Goal: Task Accomplishment & Management: Use online tool/utility

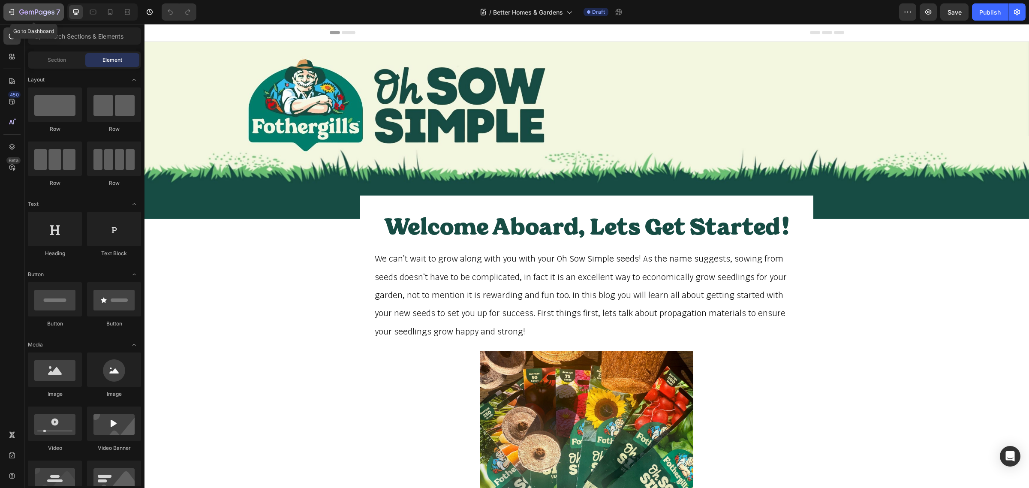
click at [24, 9] on icon "button" at bounding box center [36, 12] width 35 height 7
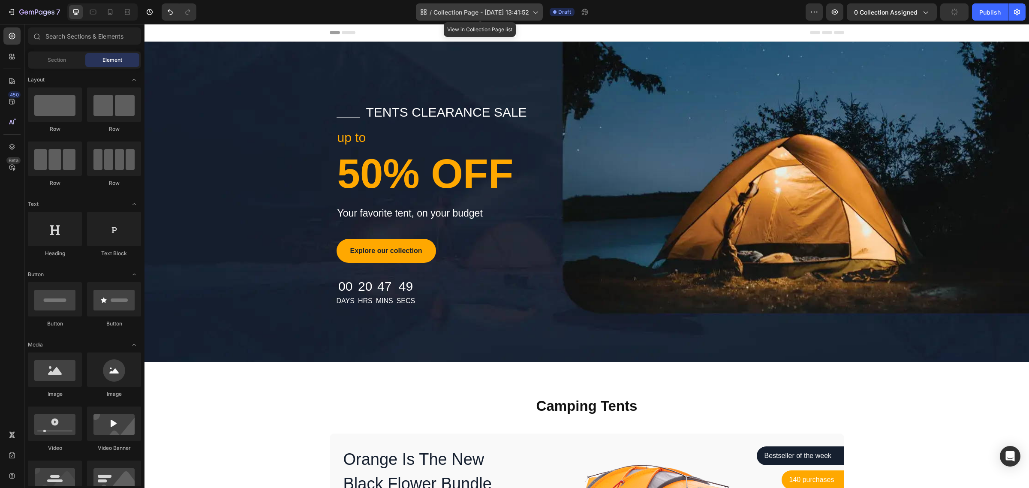
click at [524, 14] on span "Collection Page - [DATE] 13:41:52" at bounding box center [481, 12] width 96 height 9
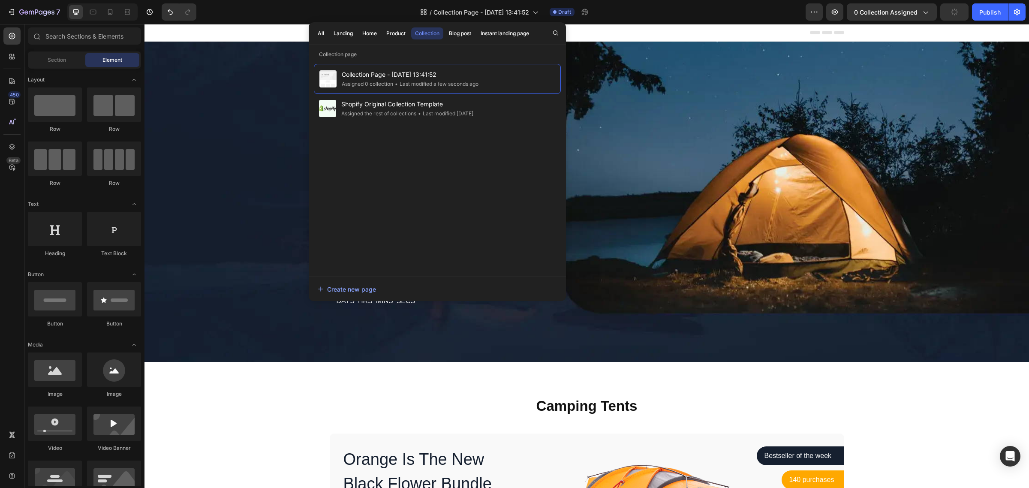
click at [645, 32] on div "Header" at bounding box center [587, 32] width 514 height 17
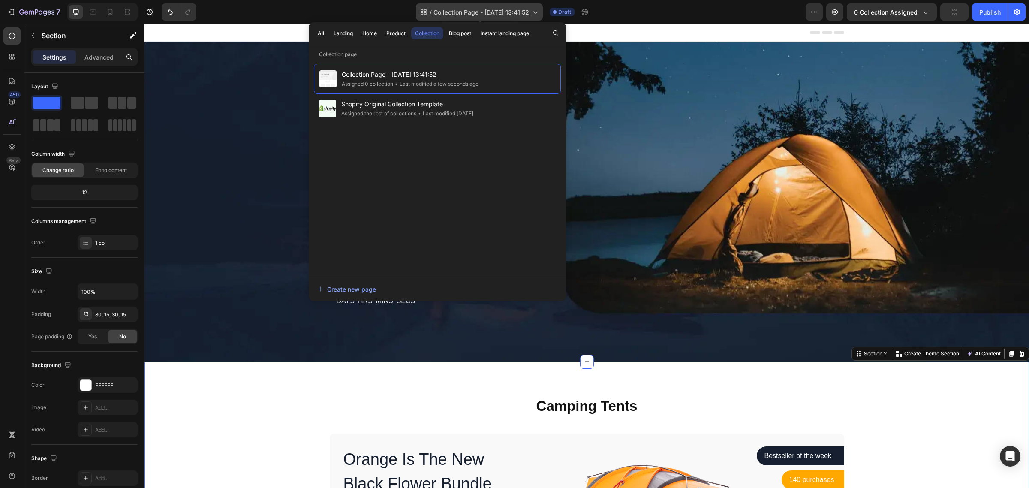
click at [499, 9] on span "Collection Page - [DATE] 13:41:52" at bounding box center [481, 12] width 96 height 9
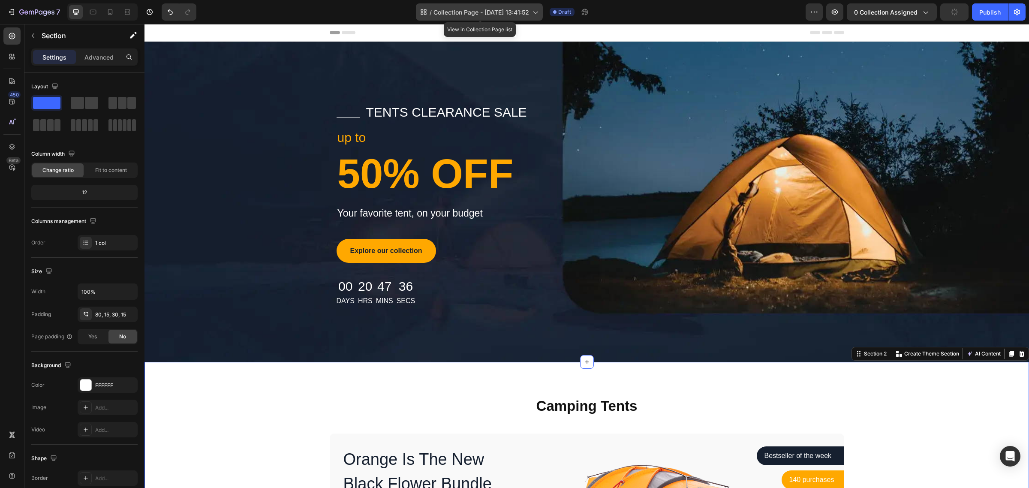
drag, startPoint x: 485, startPoint y: 14, endPoint x: 467, endPoint y: 14, distance: 17.6
click at [467, 14] on span "Collection Page - [DATE] 13:41:52" at bounding box center [481, 12] width 96 height 9
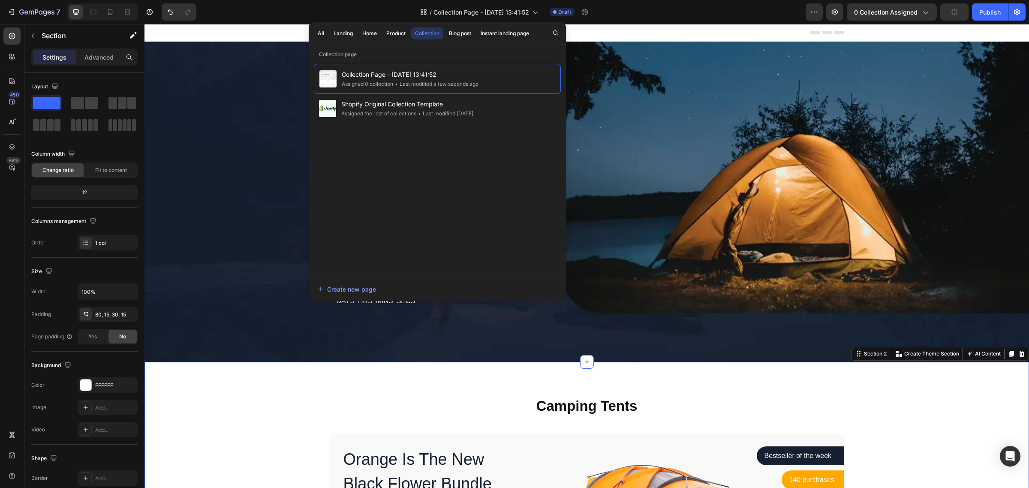
click at [594, 27] on div "Header" at bounding box center [587, 32] width 514 height 17
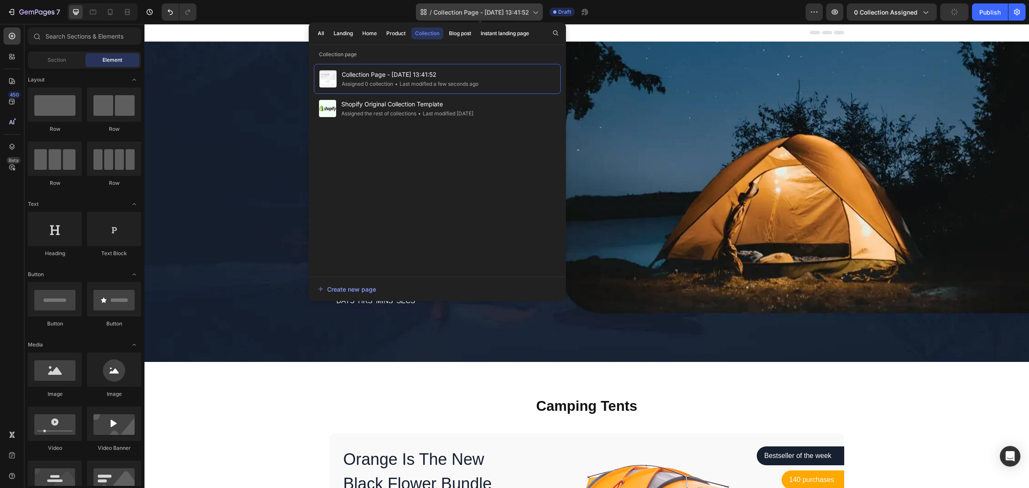
click at [524, 18] on div "/ Collection Page - [DATE] 13:41:52" at bounding box center [479, 11] width 127 height 17
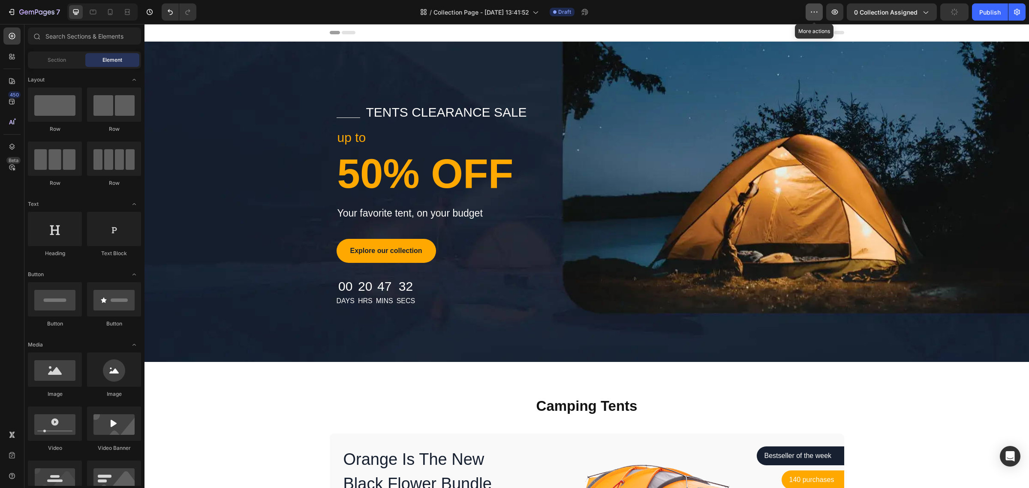
click at [815, 12] on icon "button" at bounding box center [814, 12] width 1 height 1
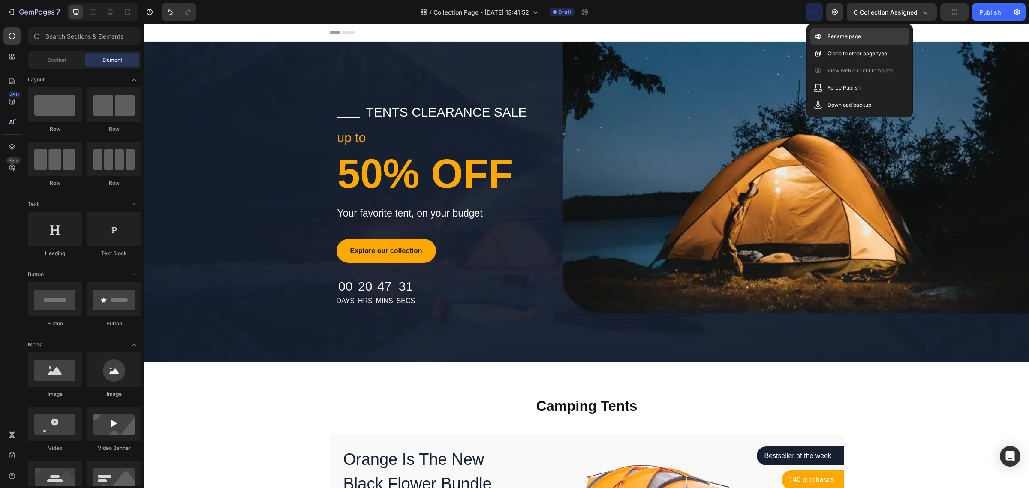
click at [832, 34] on p "Rename page" at bounding box center [843, 36] width 33 height 9
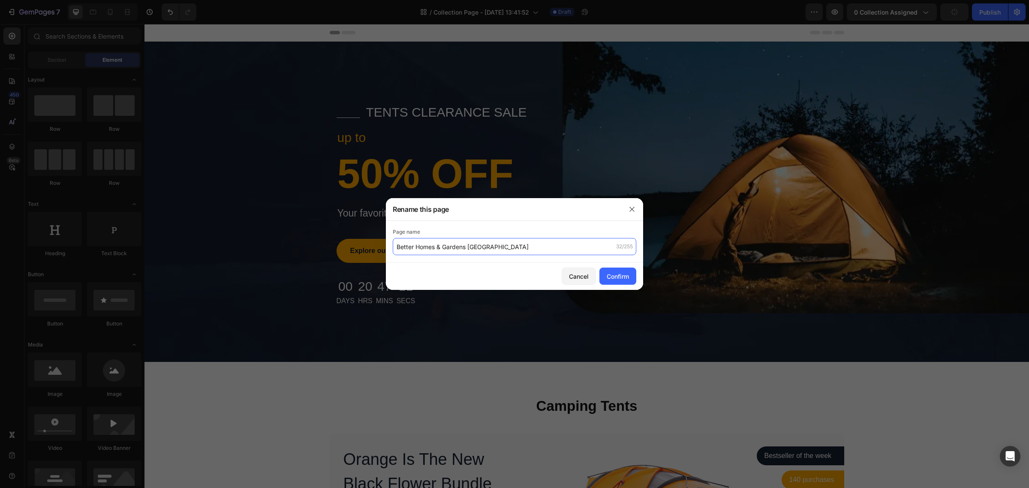
type input "Better Homes & Gardens [GEOGRAPHIC_DATA]"
click at [618, 276] on div "Confirm" at bounding box center [617, 276] width 22 height 9
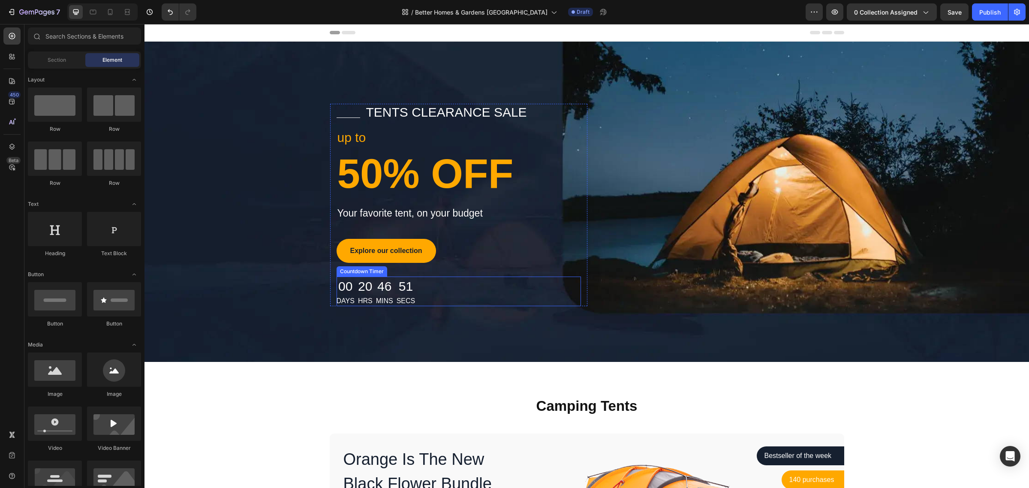
click at [391, 297] on div "00 Days 20 Hrs 46 Mins 51 Secs" at bounding box center [375, 291] width 79 height 30
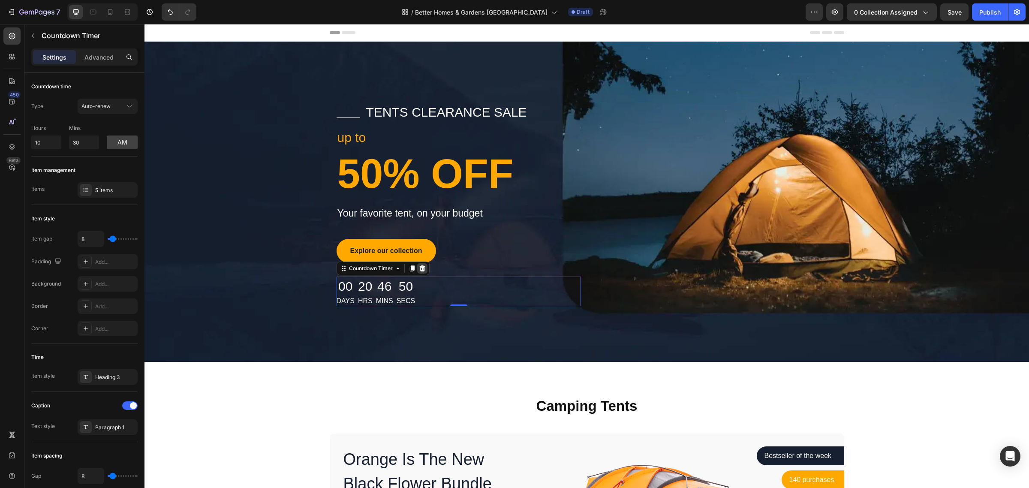
click at [419, 267] on icon at bounding box center [422, 268] width 6 height 6
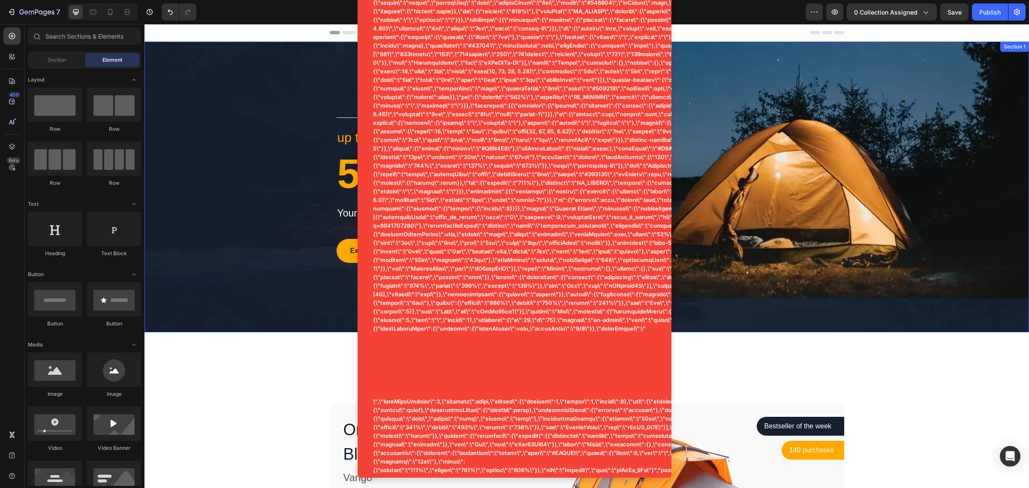
click at [893, 321] on div "Title Line tents clearance sale Text block Row up to Text block 50% OFF Heading…" at bounding box center [586, 187] width 884 height 291
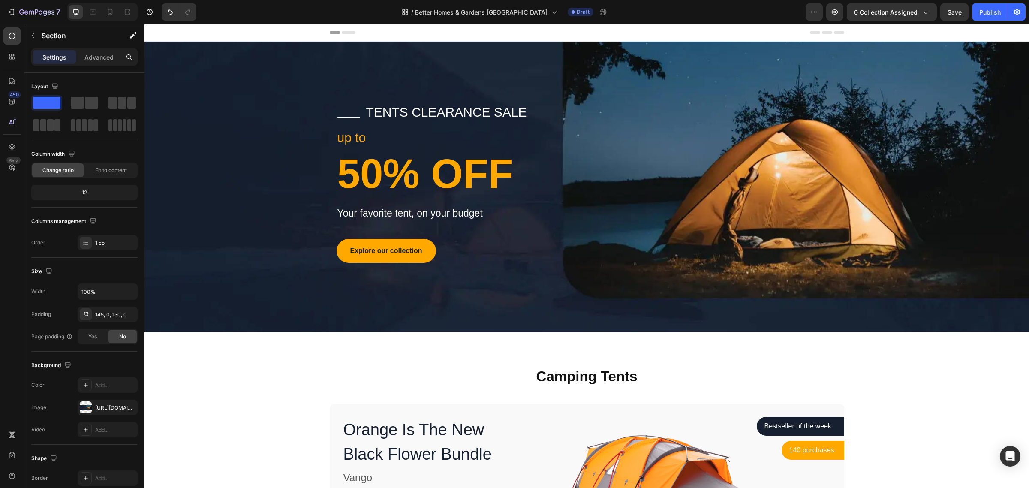
click at [448, 290] on div "Title Line tents clearance sale Text block Row up to Text block 50% OFF Heading…" at bounding box center [586, 187] width 884 height 291
click at [275, 279] on div "Title Line tents clearance sale Text block Row up to Text block 50% OFF Heading…" at bounding box center [586, 187] width 884 height 291
click at [697, 235] on div "Title Line tents clearance sale Text block Row up to Text block 50% OFF Heading…" at bounding box center [587, 190] width 514 height 173
click at [903, 183] on div "Title Line tents clearance sale Text block Row up to Text block 50% OFF Heading…" at bounding box center [586, 190] width 884 height 173
click at [940, 100] on div "Title Line tents clearance sale Text block Row up to Text block 50% OFF Heading…" at bounding box center [586, 187] width 884 height 291
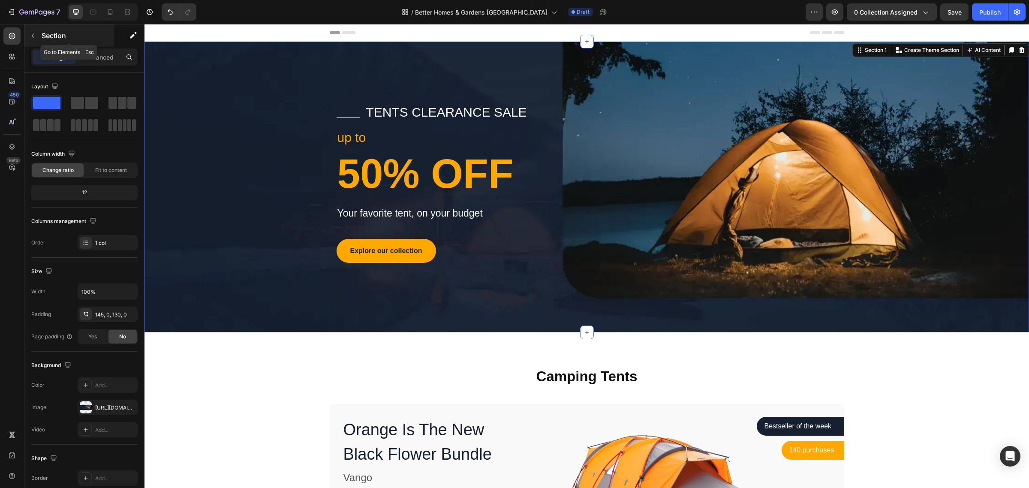
click at [36, 35] on icon "button" at bounding box center [33, 35] width 7 height 7
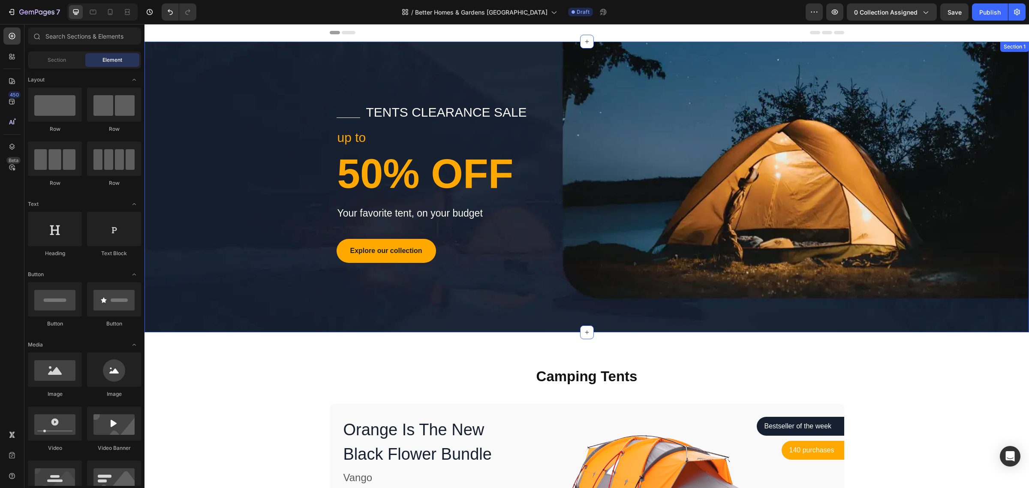
click at [234, 70] on div "Title Line tents clearance sale Text block Row up to Text block 50% OFF Heading…" at bounding box center [586, 187] width 884 height 291
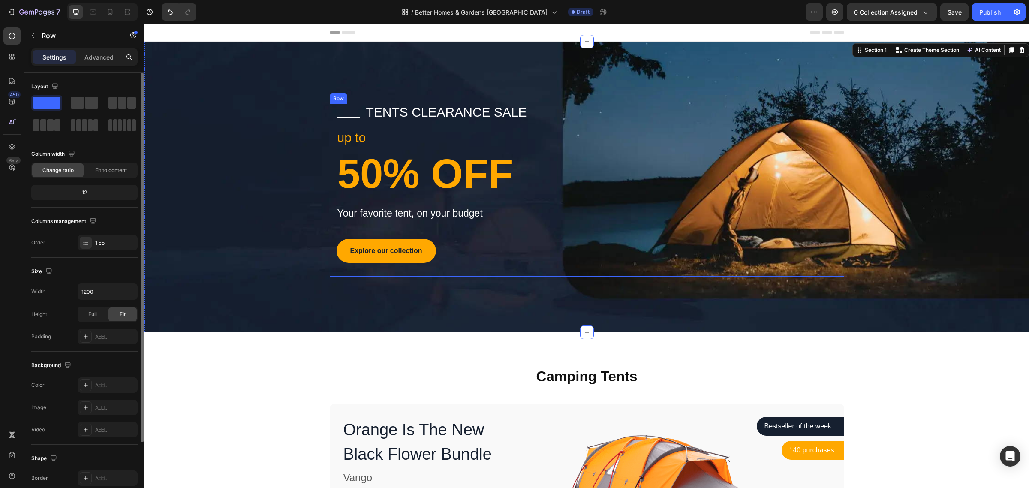
click at [719, 170] on div "Title Line tents clearance sale Text block Row up to Text block 50% OFF Heading…" at bounding box center [587, 190] width 514 height 173
click at [880, 84] on div "Title Line tents clearance sale Text block Row up to Text block 50% OFF Heading…" at bounding box center [586, 187] width 884 height 291
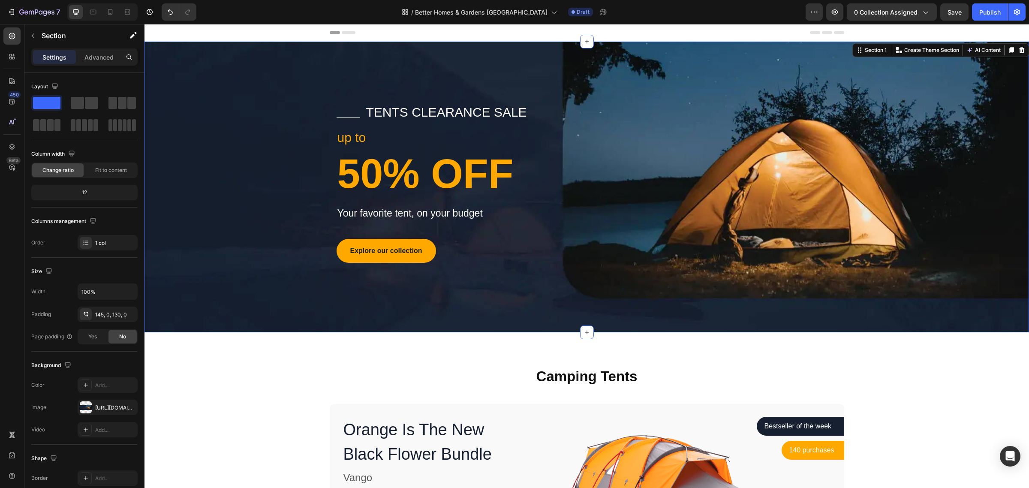
click at [880, 84] on div "Title Line tents clearance sale Text block Row up to Text block 50% OFF Heading…" at bounding box center [586, 187] width 884 height 291
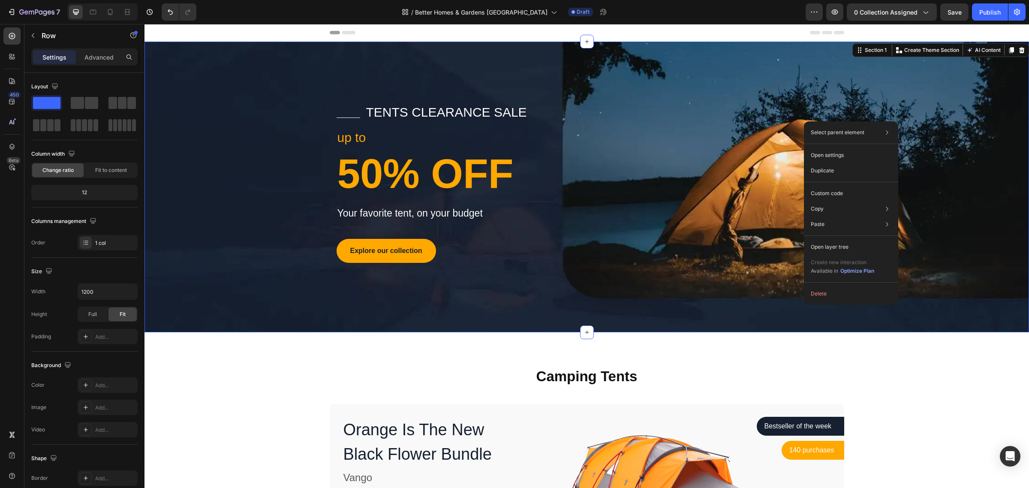
click at [764, 79] on div "Title Line tents clearance sale Text block Row up to Text block 50% OFF Heading…" at bounding box center [586, 187] width 884 height 291
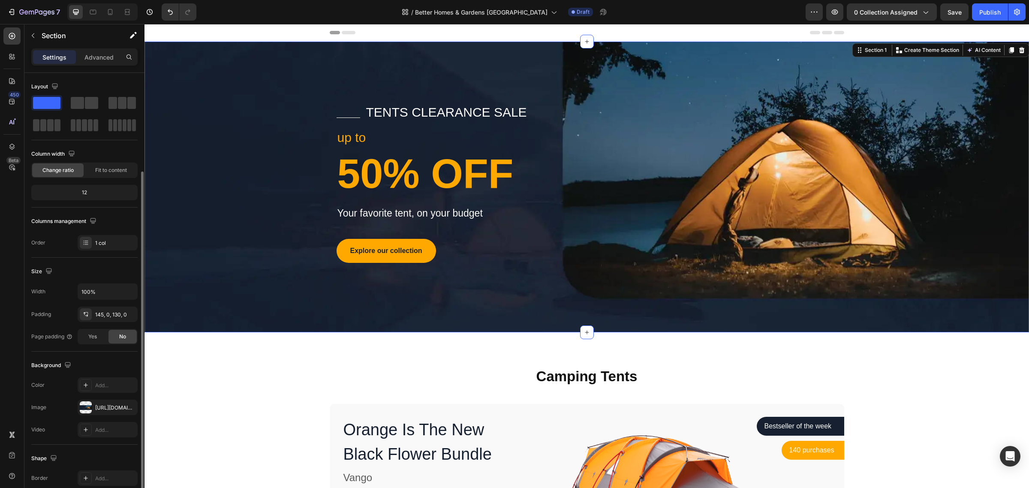
scroll to position [54, 0]
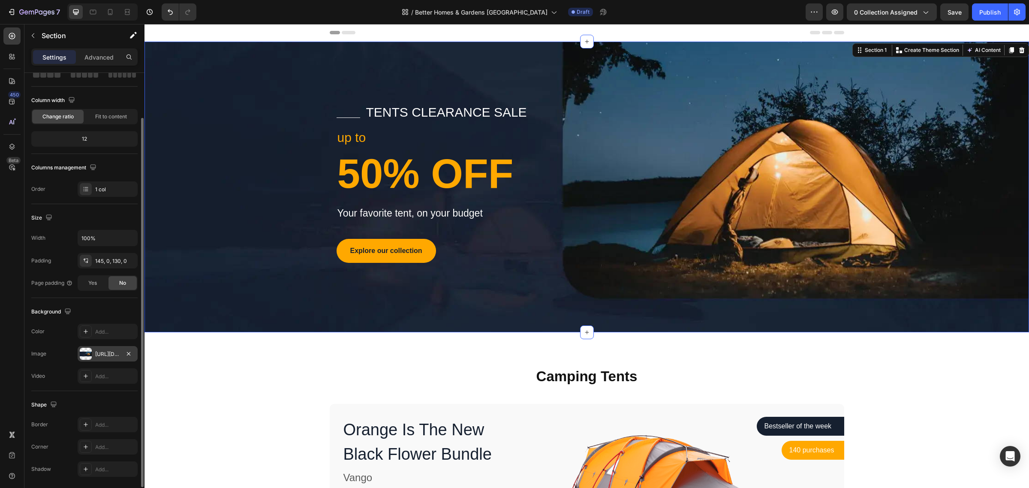
click at [101, 352] on div "[URL][DOMAIN_NAME]" at bounding box center [107, 354] width 25 height 8
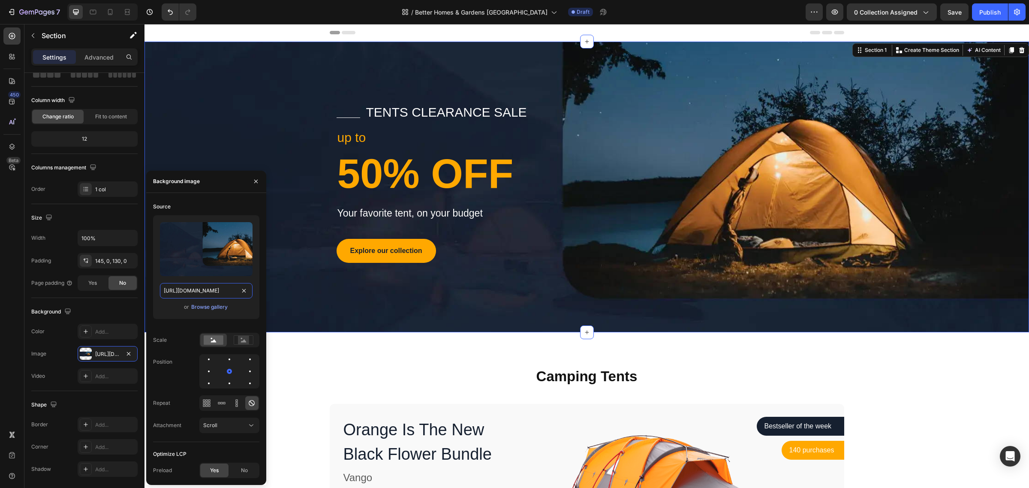
click at [210, 296] on input "[URL][DOMAIN_NAME]" at bounding box center [206, 290] width 93 height 15
